Goal: Task Accomplishment & Management: Manage account settings

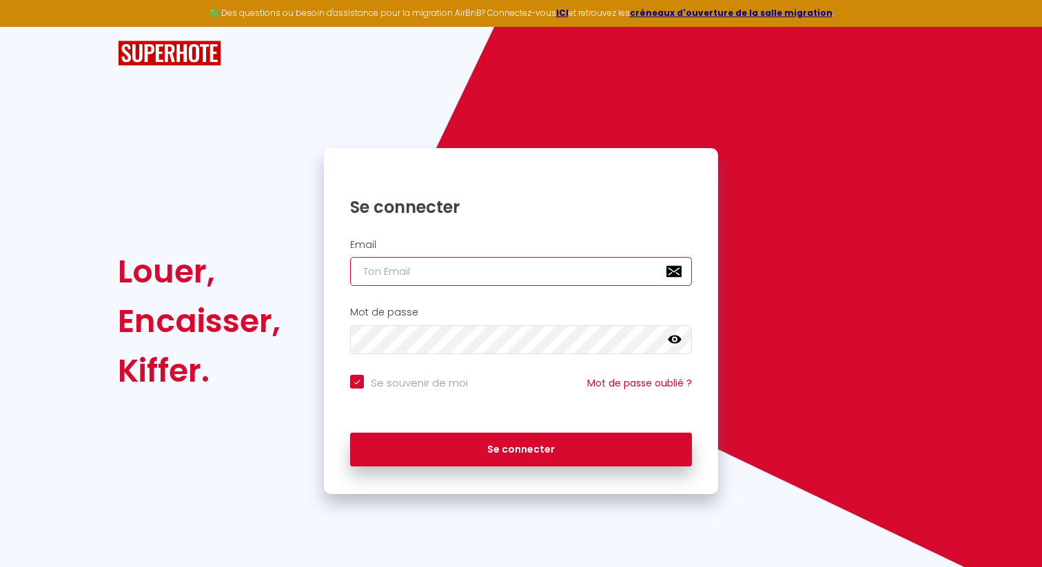
click at [494, 276] on input "email" at bounding box center [521, 271] width 342 height 29
type input "[EMAIL_ADDRESS][DOMAIN_NAME]"
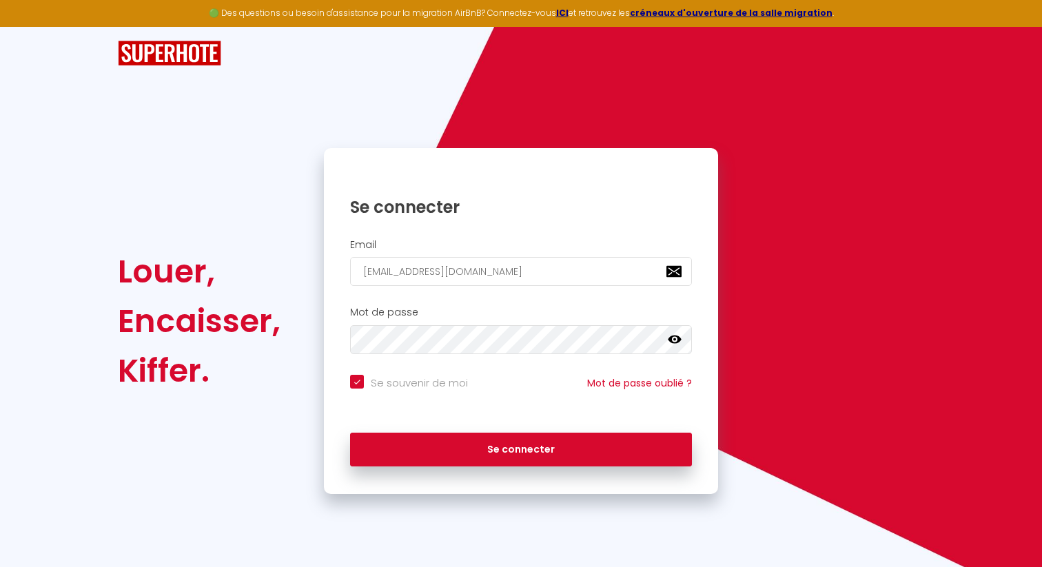
click at [519, 429] on div "Se connecter" at bounding box center [521, 446] width 394 height 41
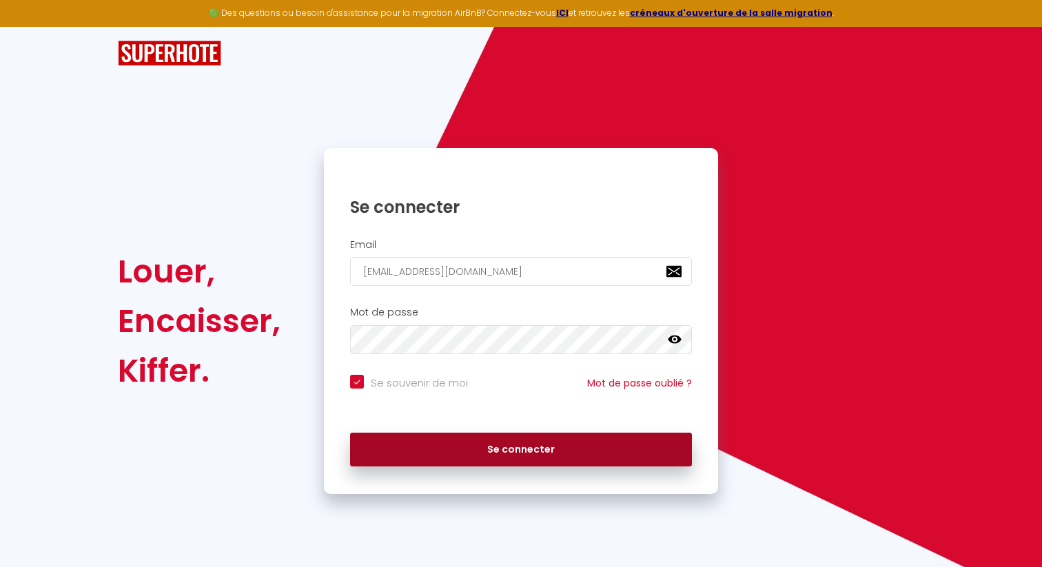
click at [519, 437] on button "Se connecter" at bounding box center [521, 450] width 342 height 34
checkbox input "true"
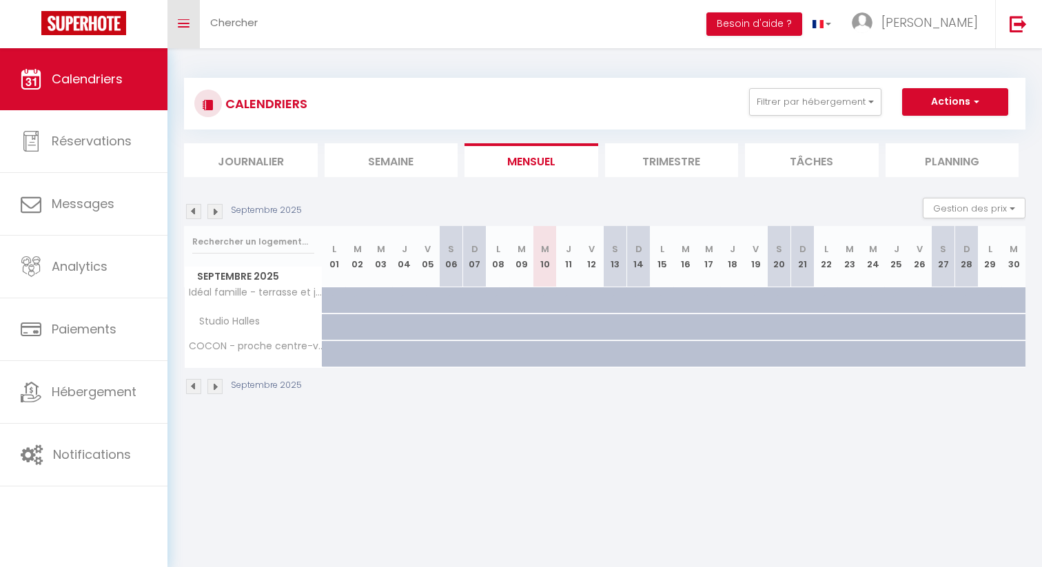
click at [190, 23] on link "Toggle menubar" at bounding box center [184, 24] width 32 height 48
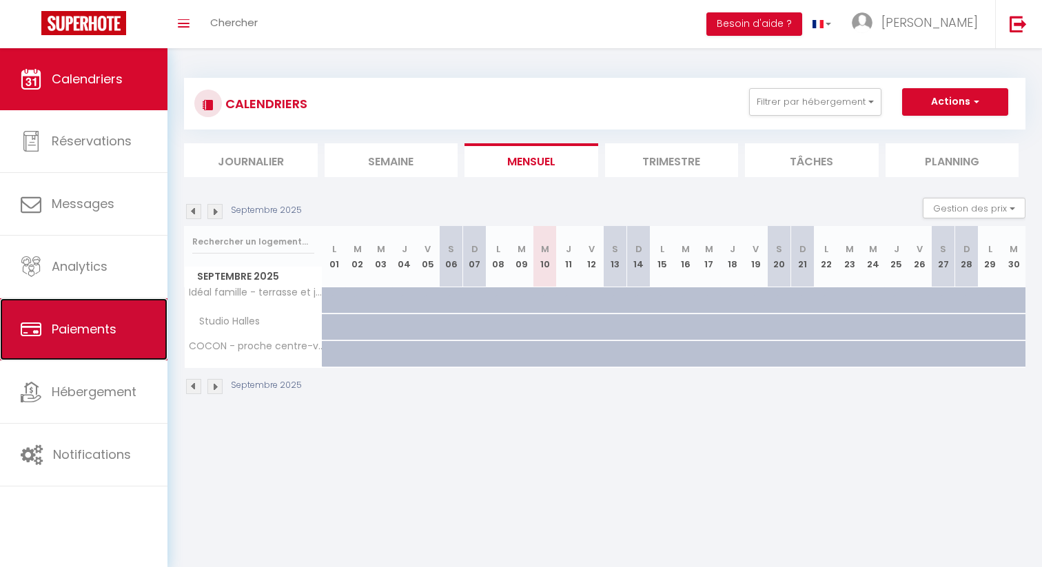
click at [92, 343] on link "Paiements" at bounding box center [84, 329] width 168 height 62
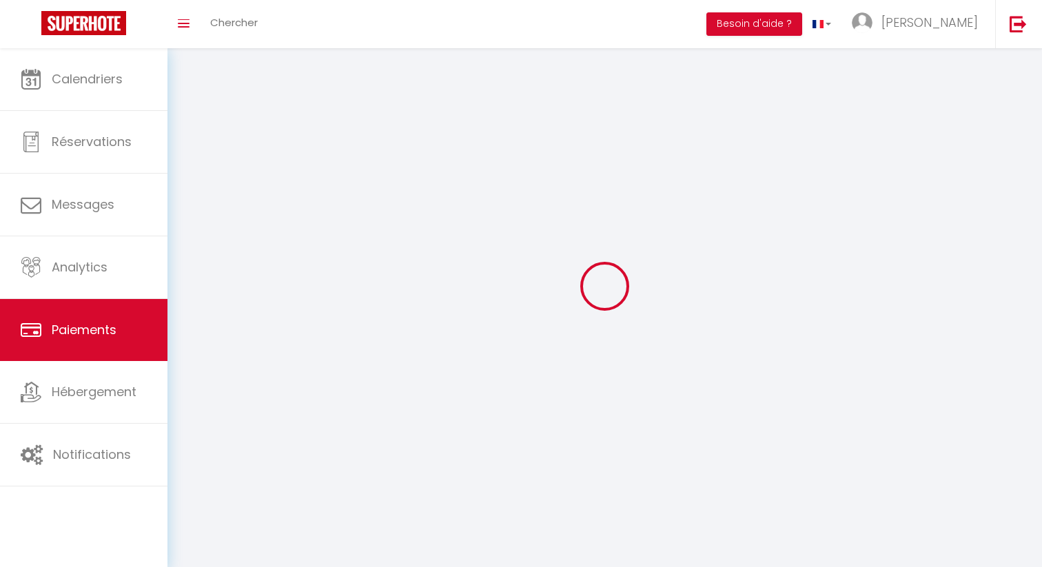
select select "2"
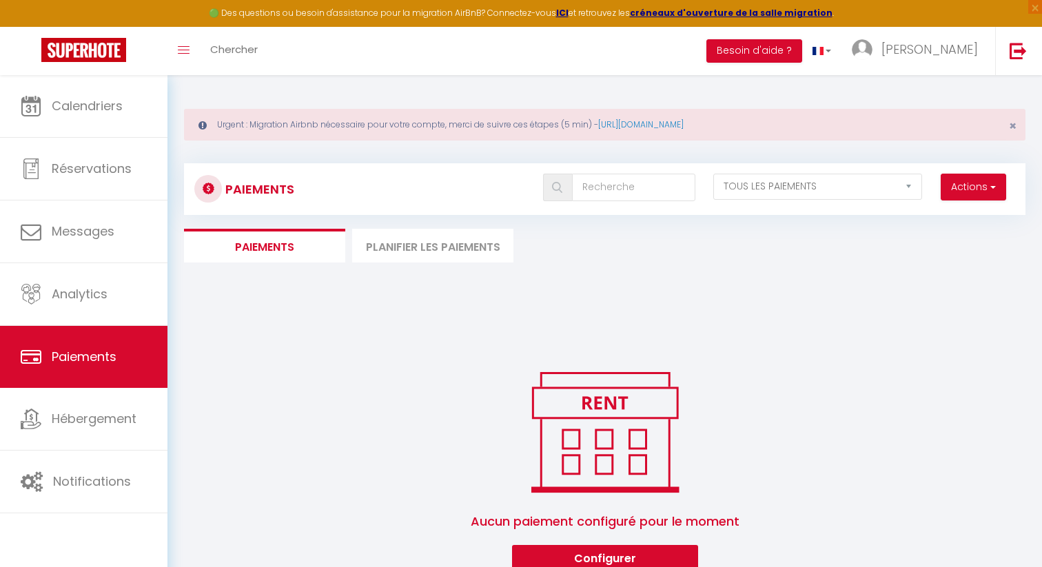
click at [427, 245] on li "Planifier les paiements" at bounding box center [432, 246] width 161 height 34
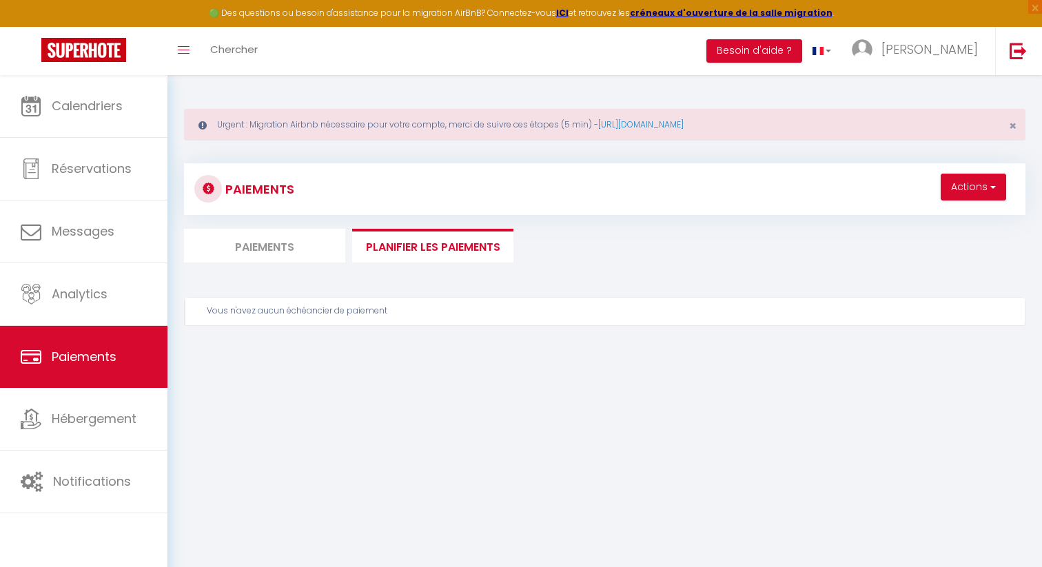
click at [290, 256] on li "Paiements" at bounding box center [264, 246] width 161 height 34
select select "2"
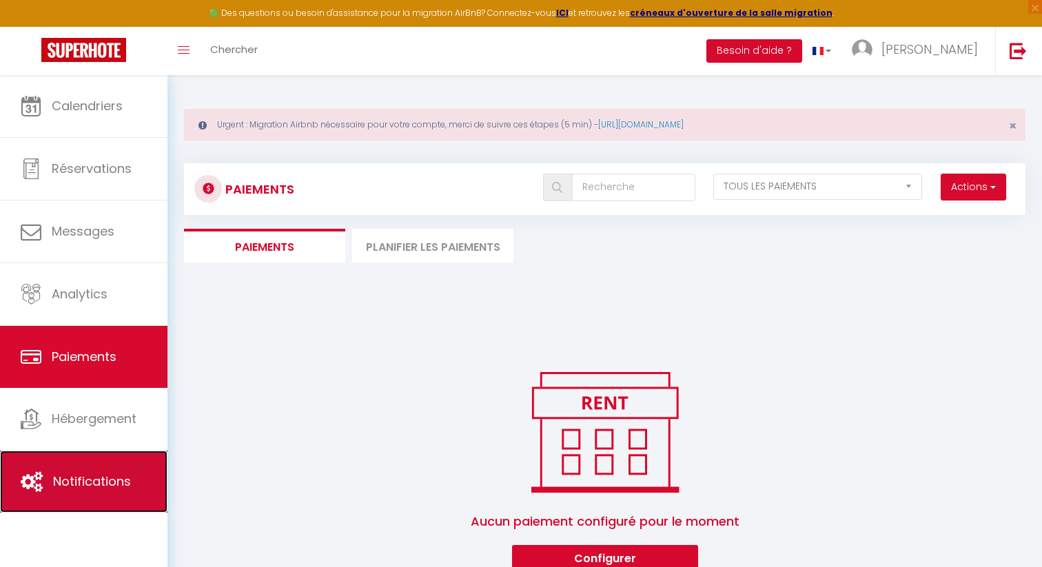
click at [90, 498] on link "Notifications" at bounding box center [84, 482] width 168 height 62
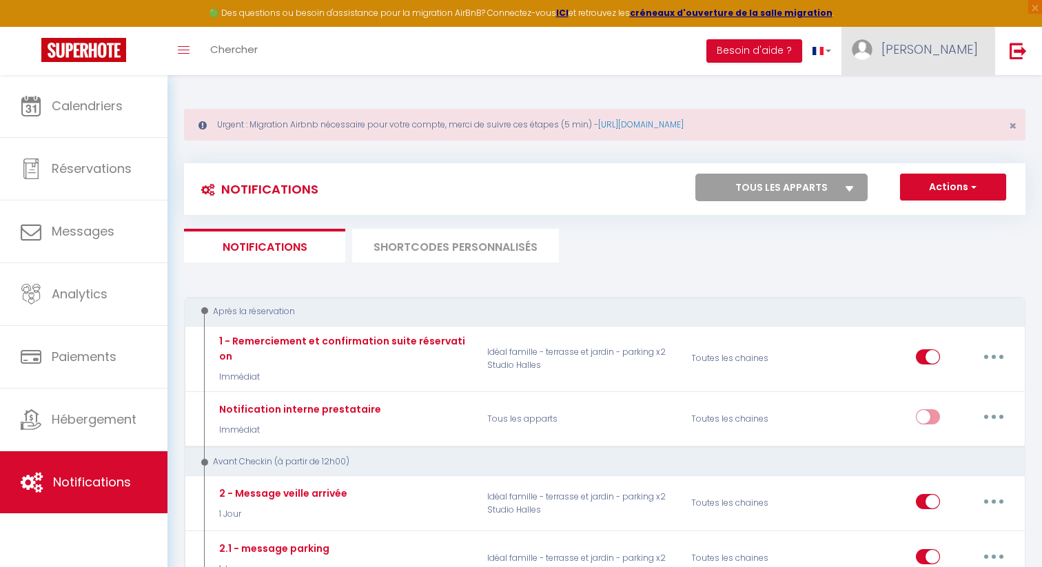
click at [960, 58] on link "[PERSON_NAME]" at bounding box center [919, 51] width 154 height 48
click at [922, 95] on link "Paramètres" at bounding box center [940, 95] width 102 height 23
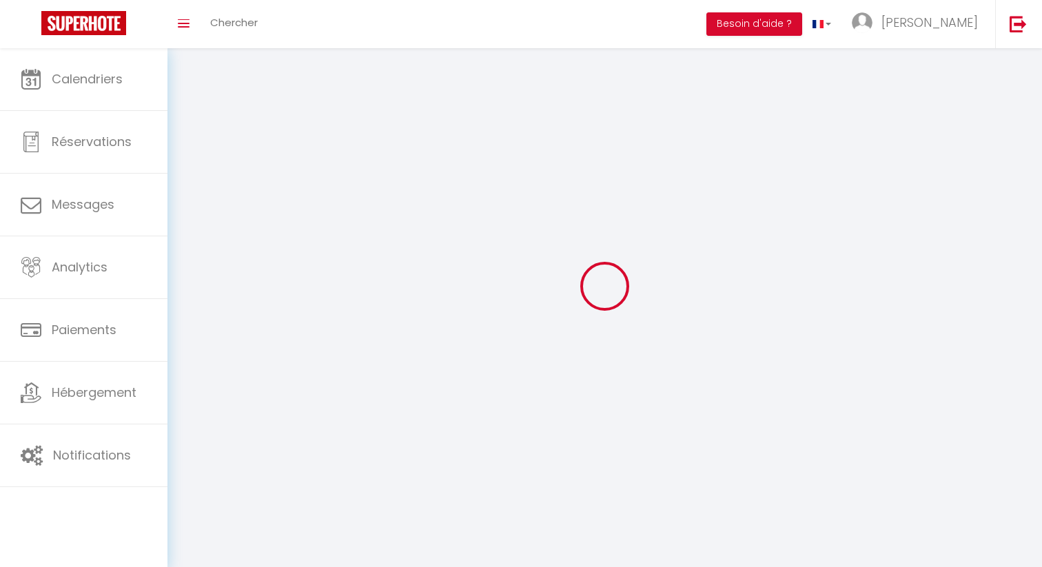
type input "[PERSON_NAME]"
type input "0698139948"
type input "[STREET_ADDRESS][PERSON_NAME]"
type input "67000"
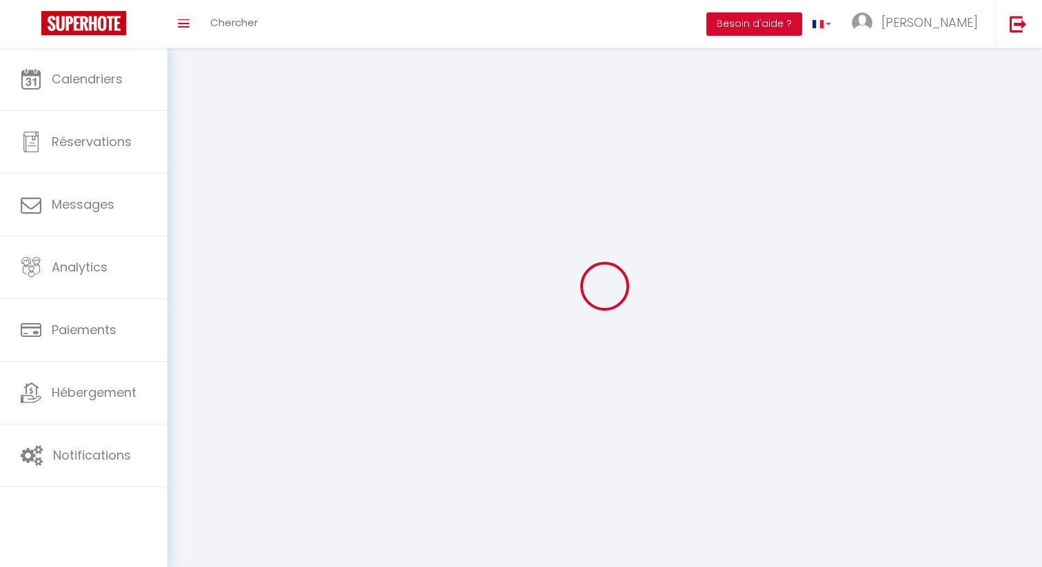
type input "[GEOGRAPHIC_DATA]"
type input "iymOwFP2fB3J2dKc6vKtnrXxl"
type input "fkPd64gZEdNCen8wNdgzrWguI"
select select "1"
select select "28"
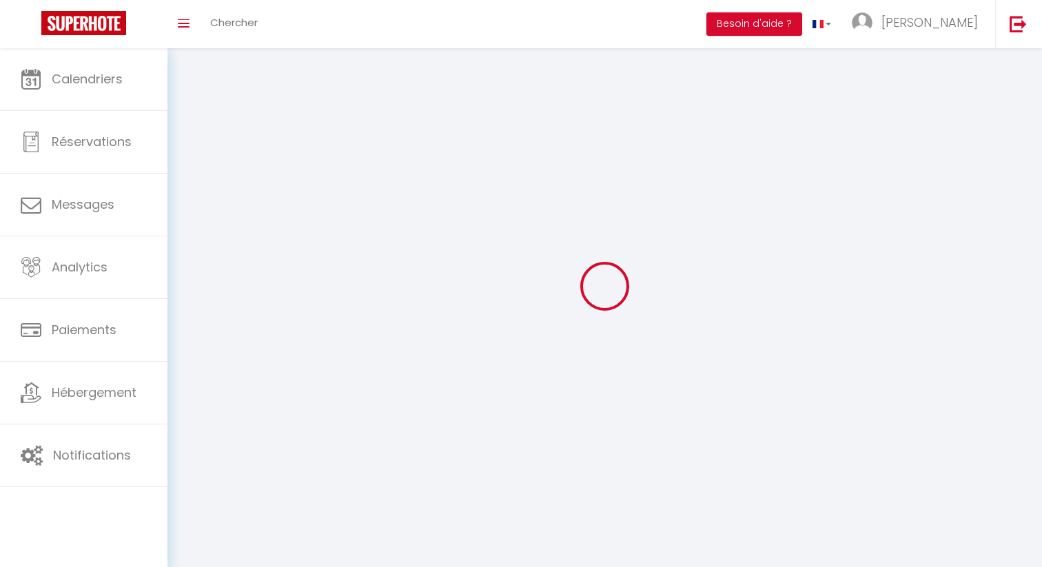
select select "fr"
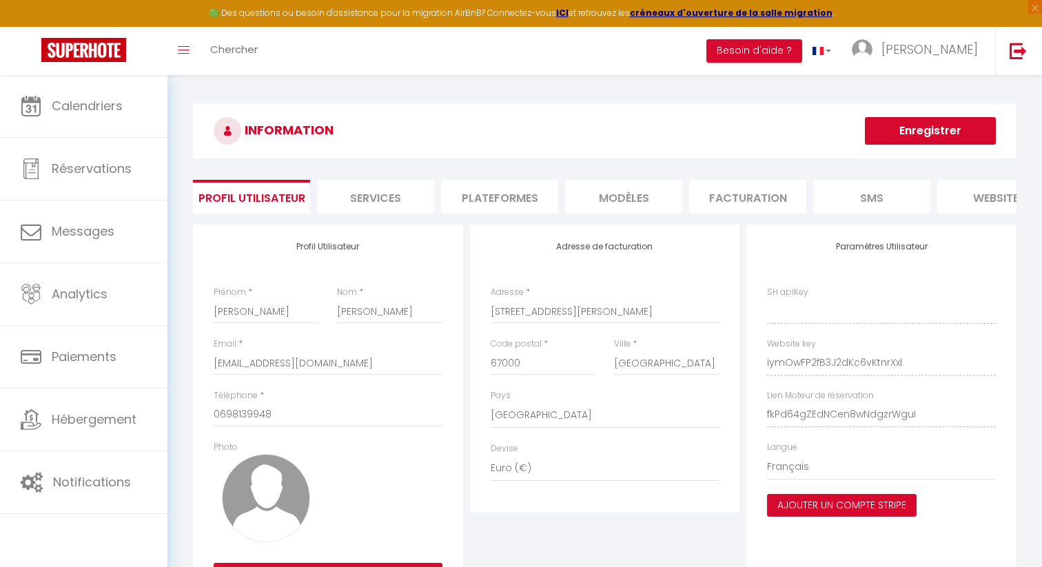
type input "iymOwFP2fB3J2dKc6vKtnrXxl"
type input "fkPd64gZEdNCen8wNdgzrWguI"
type input "[URL][DOMAIN_NAME]"
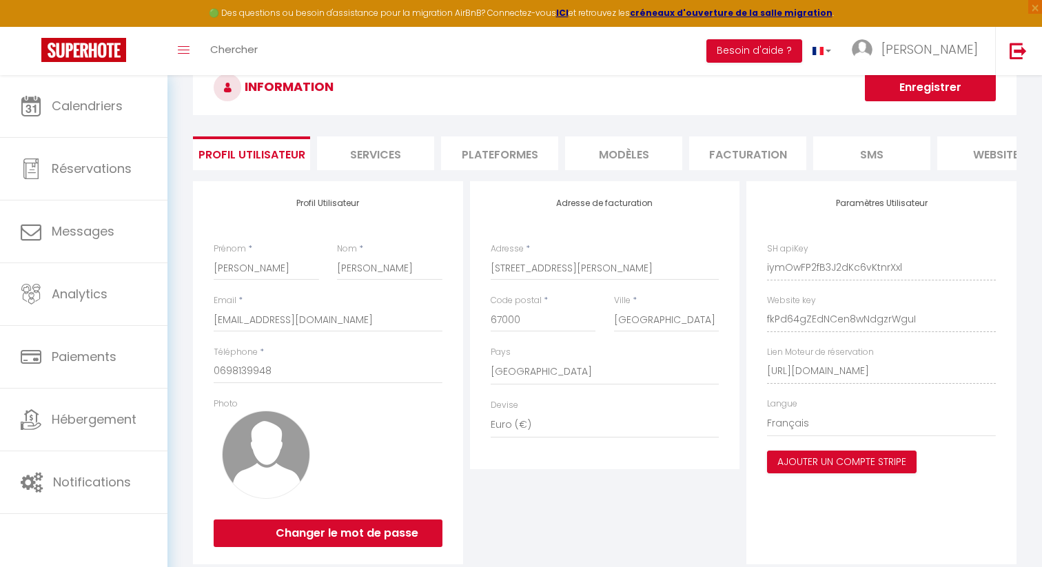
scroll to position [79, 0]
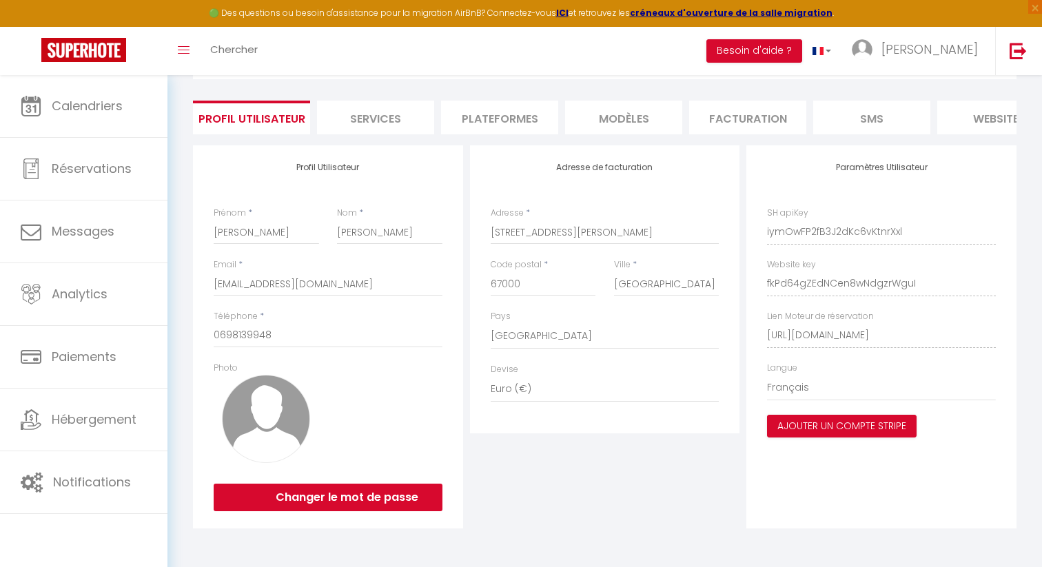
click at [726, 117] on li "Facturation" at bounding box center [747, 118] width 117 height 34
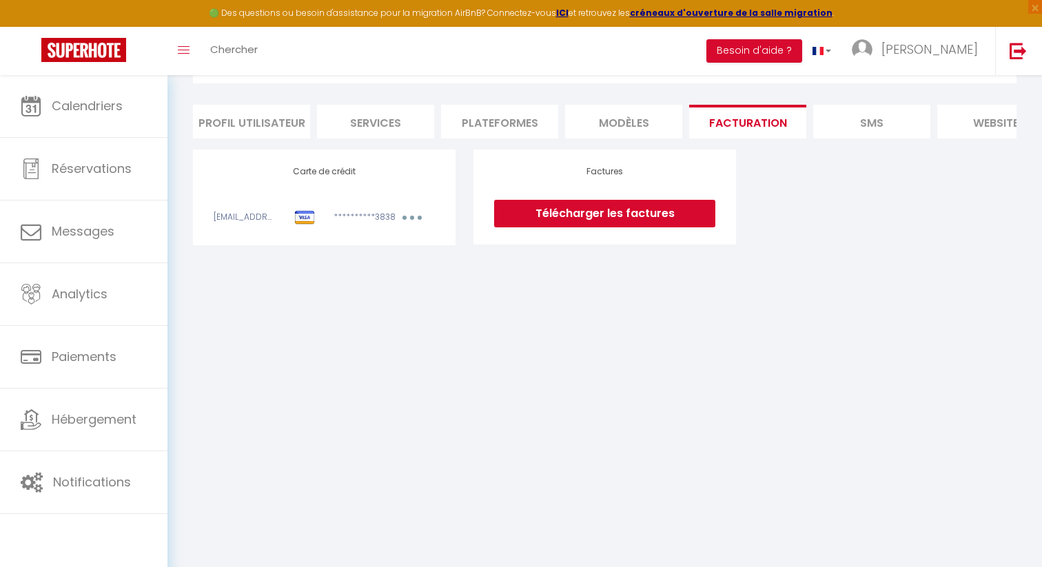
scroll to position [75, 0]
click at [393, 217] on div "Modifier" at bounding box center [412, 219] width 39 height 17
click at [412, 217] on icon "button" at bounding box center [412, 218] width 4 height 4
click at [383, 241] on link "Modifier" at bounding box center [394, 248] width 68 height 22
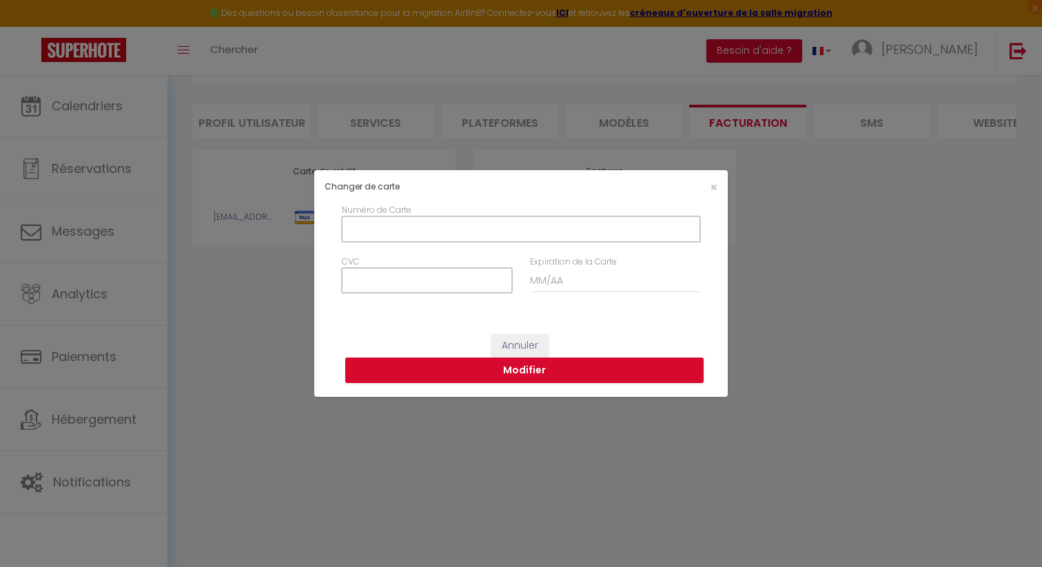
click at [704, 182] on div "×" at bounding box center [657, 187] width 137 height 13
click at [716, 189] on span "×" at bounding box center [714, 187] width 8 height 17
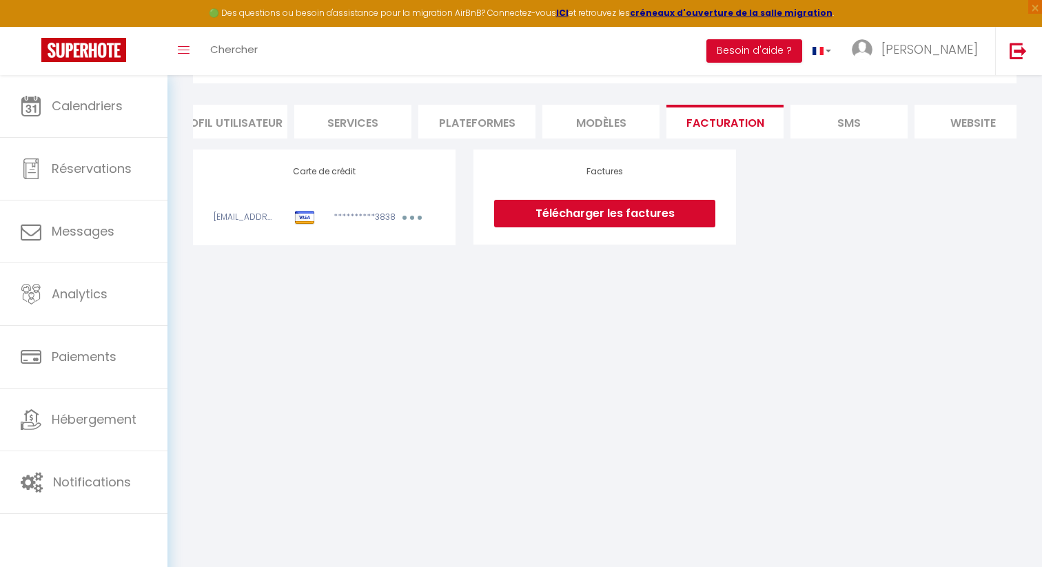
scroll to position [0, 0]
click at [355, 121] on li "Services" at bounding box center [375, 122] width 117 height 34
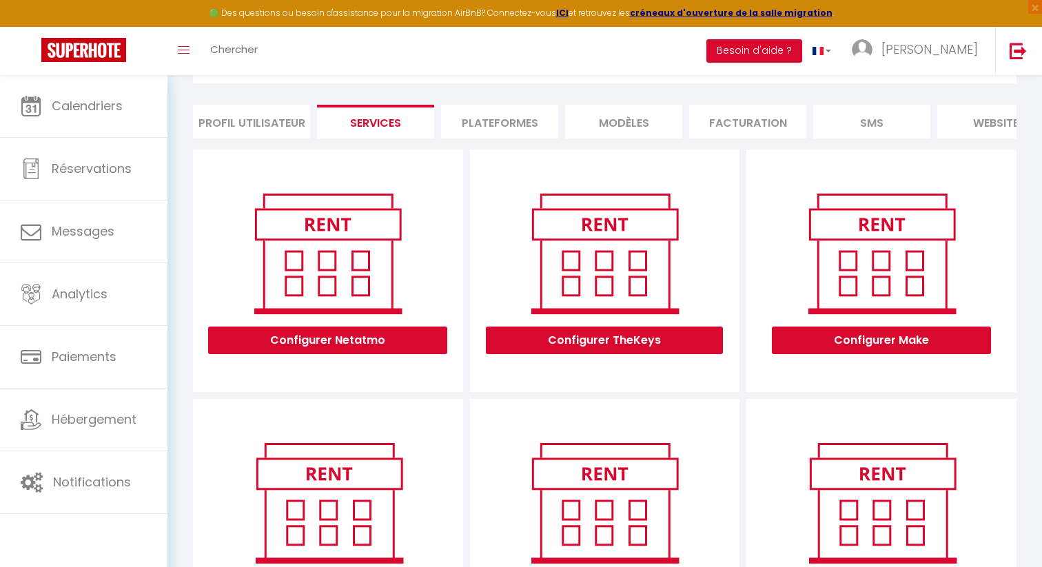
click at [266, 119] on li "Profil Utilisateur" at bounding box center [251, 122] width 117 height 34
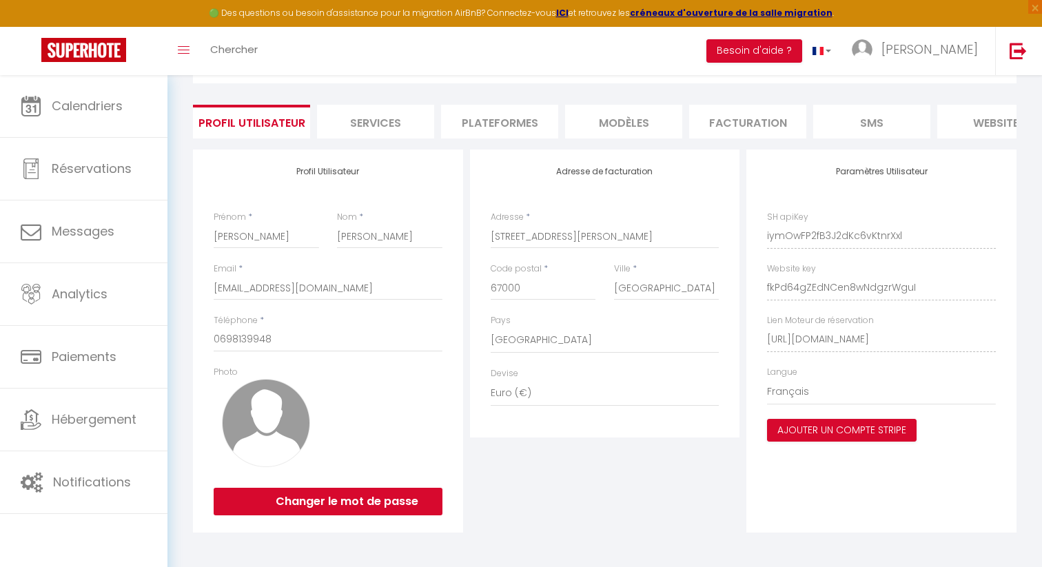
click at [367, 119] on li "Services" at bounding box center [375, 122] width 117 height 34
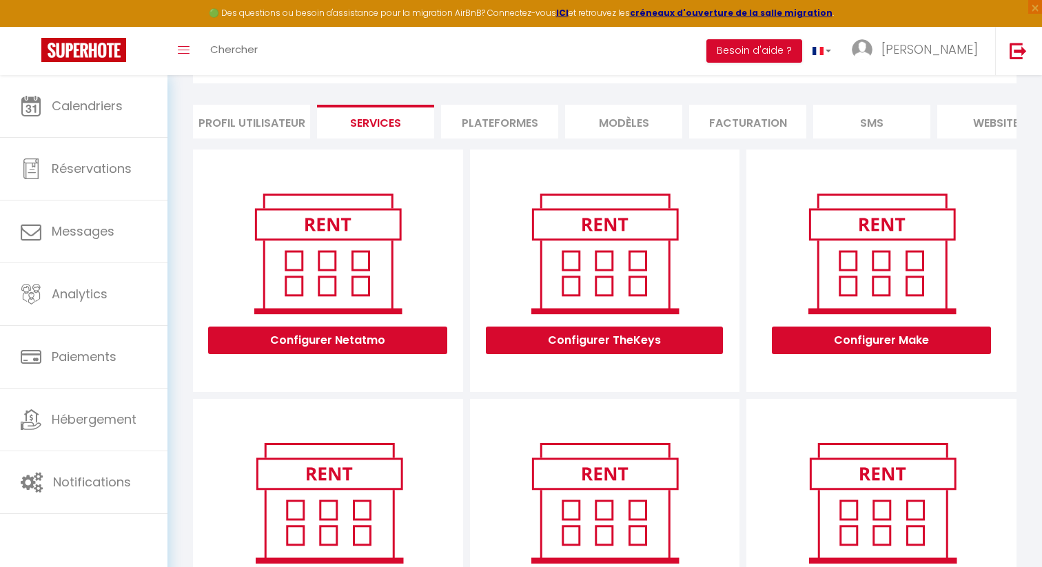
click at [512, 123] on li "Plateformes" at bounding box center [499, 122] width 117 height 34
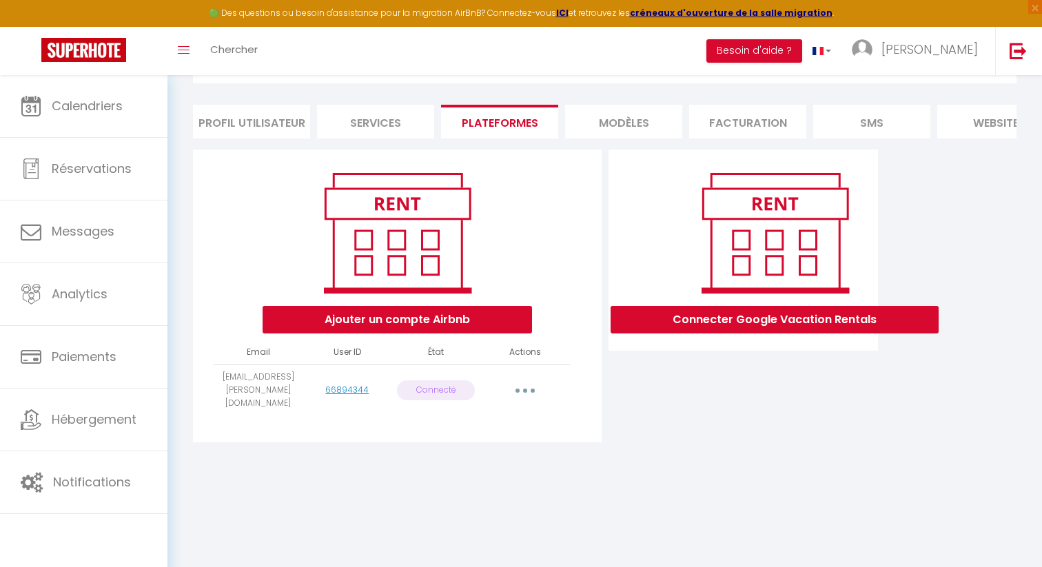
click at [367, 115] on li "Services" at bounding box center [375, 122] width 117 height 34
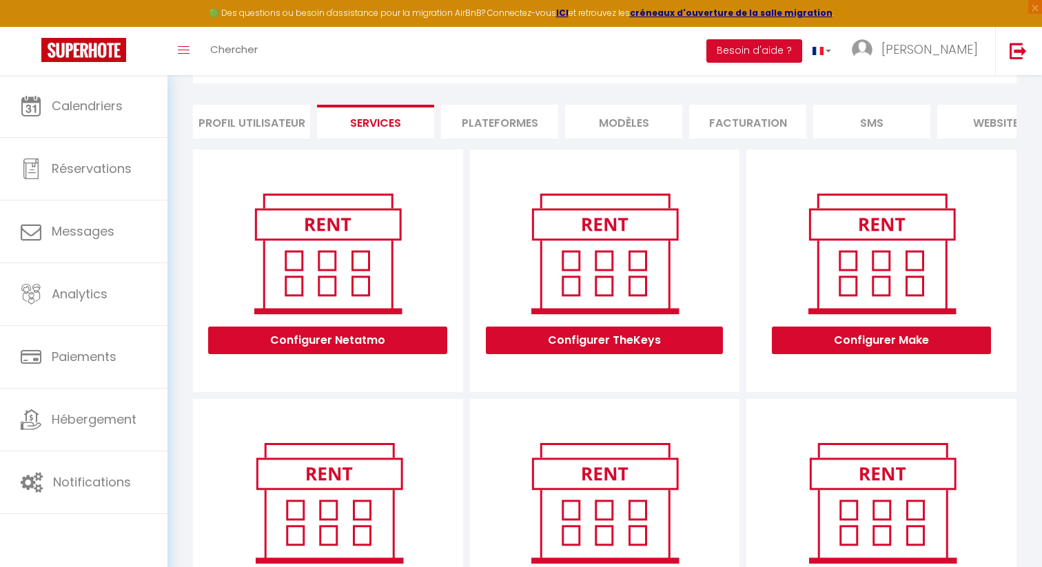
click at [637, 114] on li "MODÈLES" at bounding box center [623, 122] width 117 height 34
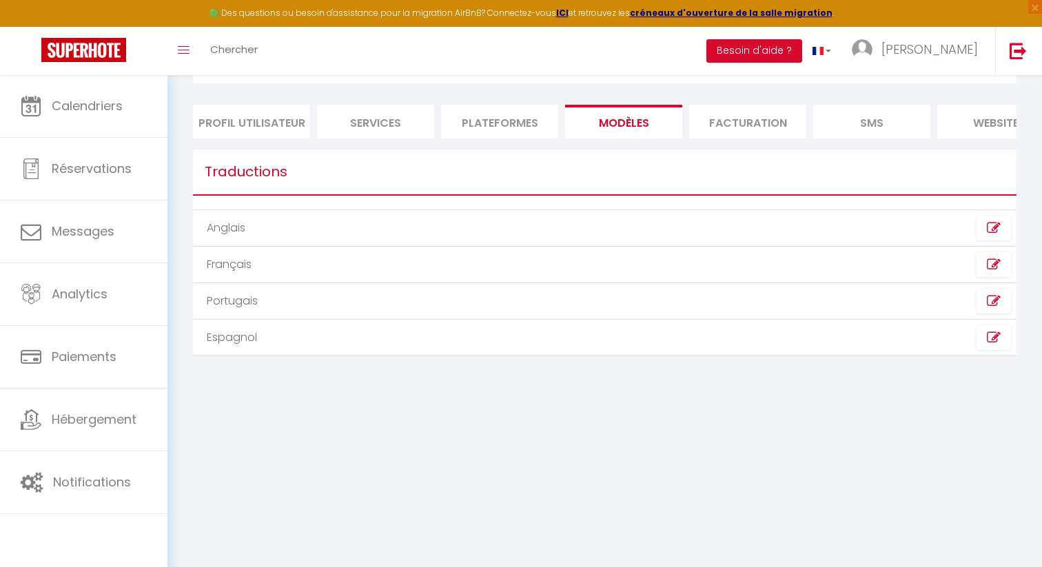
click at [738, 130] on li "Facturation" at bounding box center [747, 122] width 117 height 34
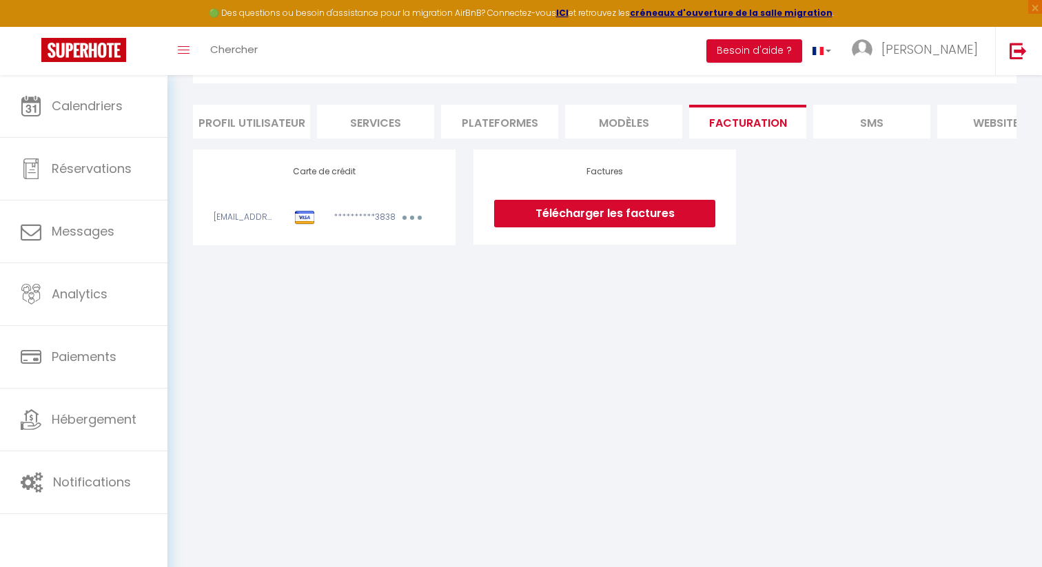
click at [413, 221] on button "button" at bounding box center [412, 219] width 39 height 17
click at [856, 121] on li "SMS" at bounding box center [871, 122] width 117 height 34
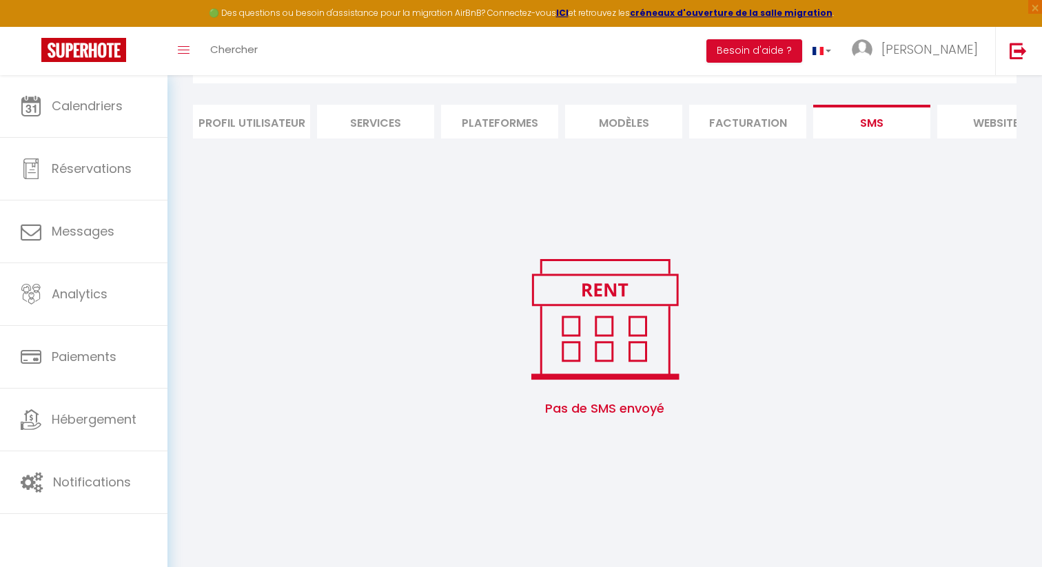
scroll to position [0, 169]
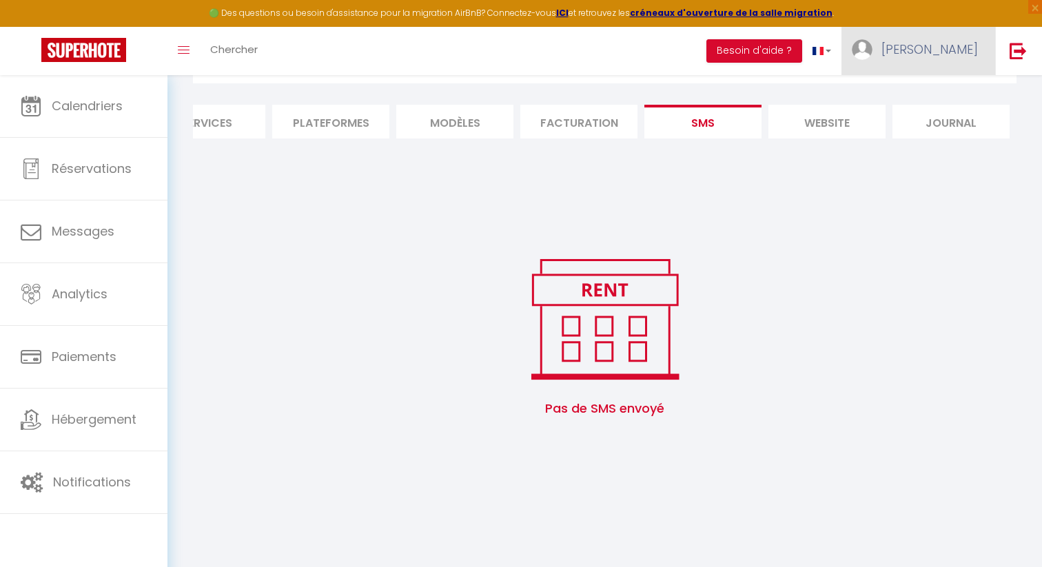
click at [963, 58] on span "[PERSON_NAME]" at bounding box center [930, 49] width 97 height 17
click at [195, 43] on link "Toggle menubar" at bounding box center [184, 51] width 32 height 48
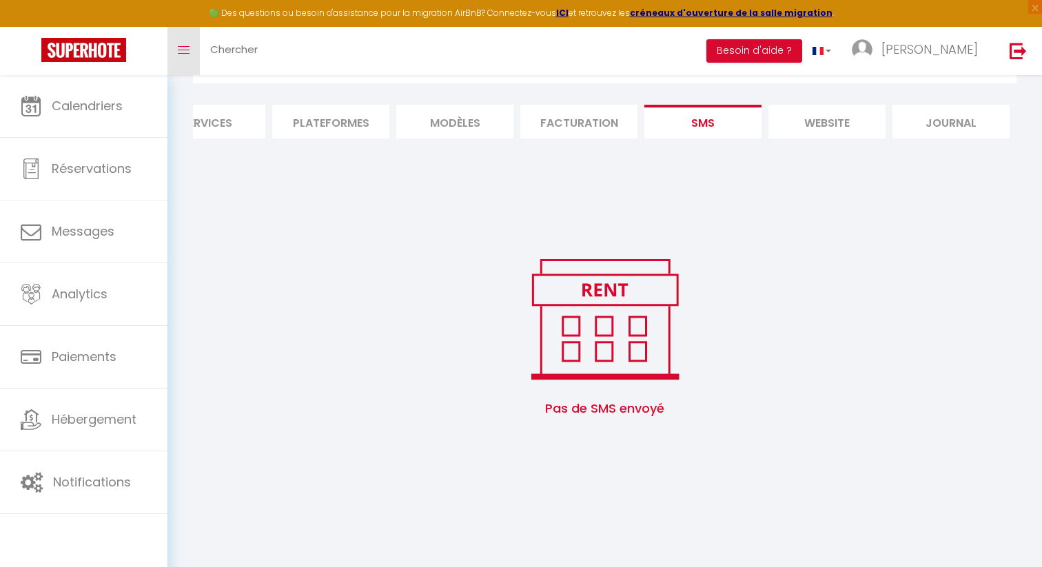
click at [195, 43] on link "Toggle menubar" at bounding box center [184, 51] width 32 height 48
click at [824, 51] on span at bounding box center [818, 51] width 11 height 8
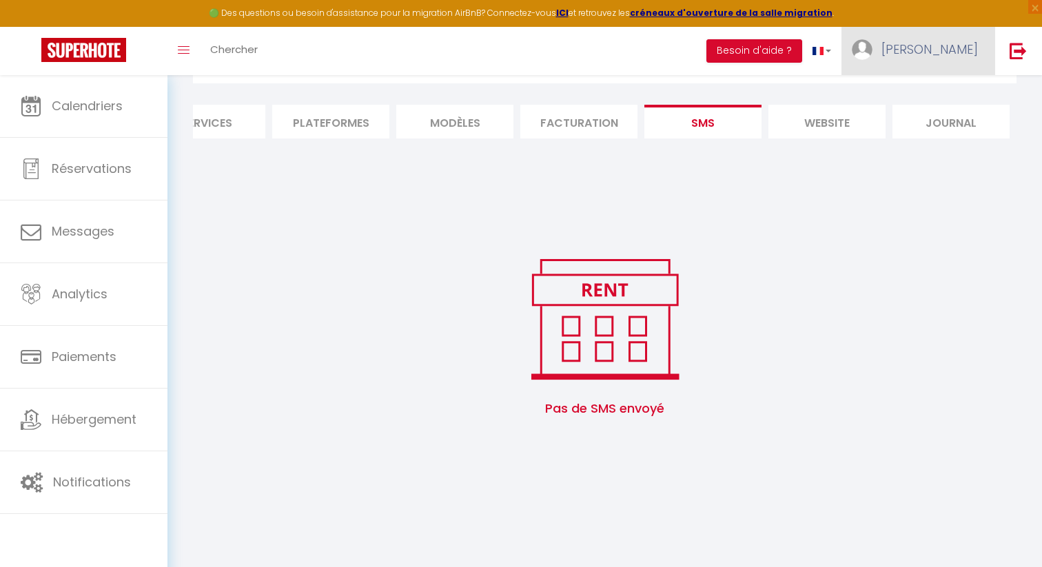
click at [977, 43] on span "[PERSON_NAME]" at bounding box center [930, 49] width 97 height 17
click at [924, 121] on link "Équipe" at bounding box center [940, 120] width 102 height 23
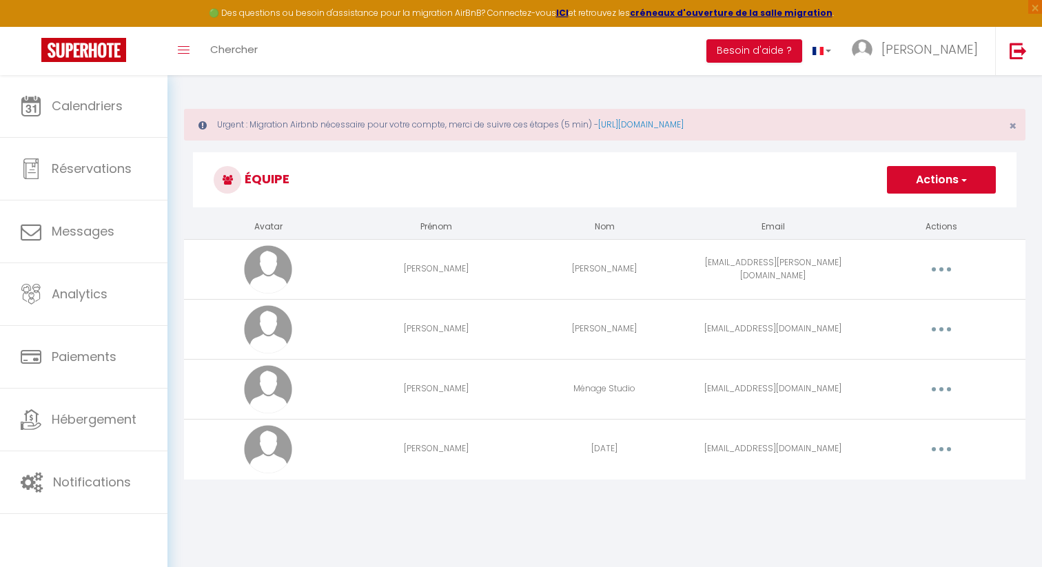
click at [867, 93] on div "Urgent : Migration Airbnb nécessaire pour votre compte, merci de suivre ces éta…" at bounding box center [605, 299] width 875 height 449
click at [1026, 61] on link at bounding box center [1017, 51] width 45 height 48
